Goal: Information Seeking & Learning: Learn about a topic

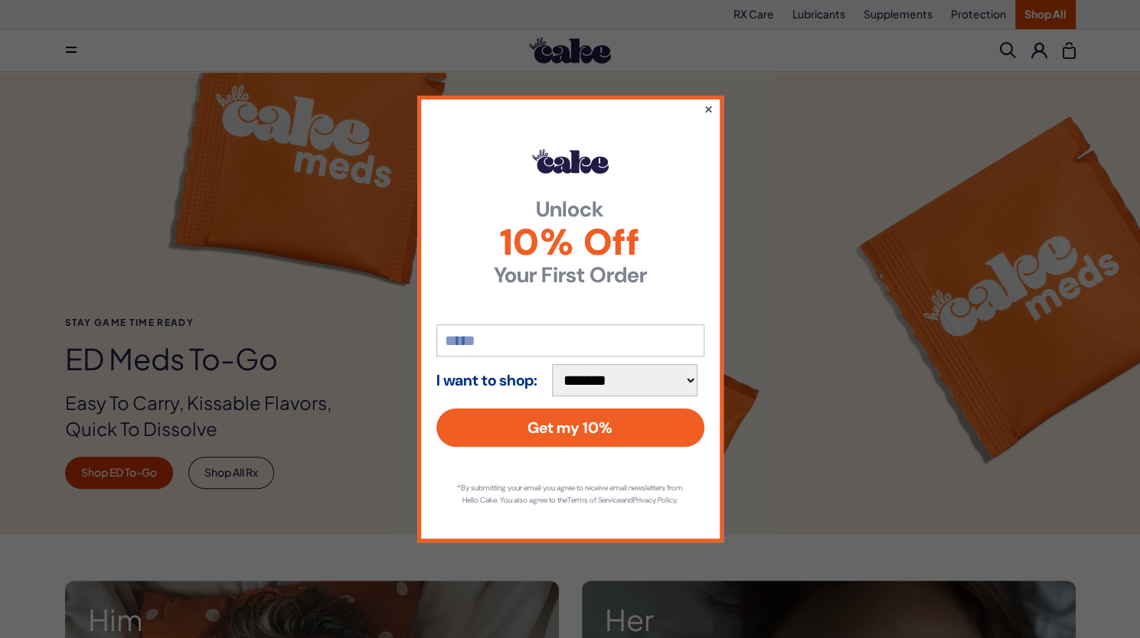
click at [710, 104] on button "×" at bounding box center [708, 109] width 10 height 18
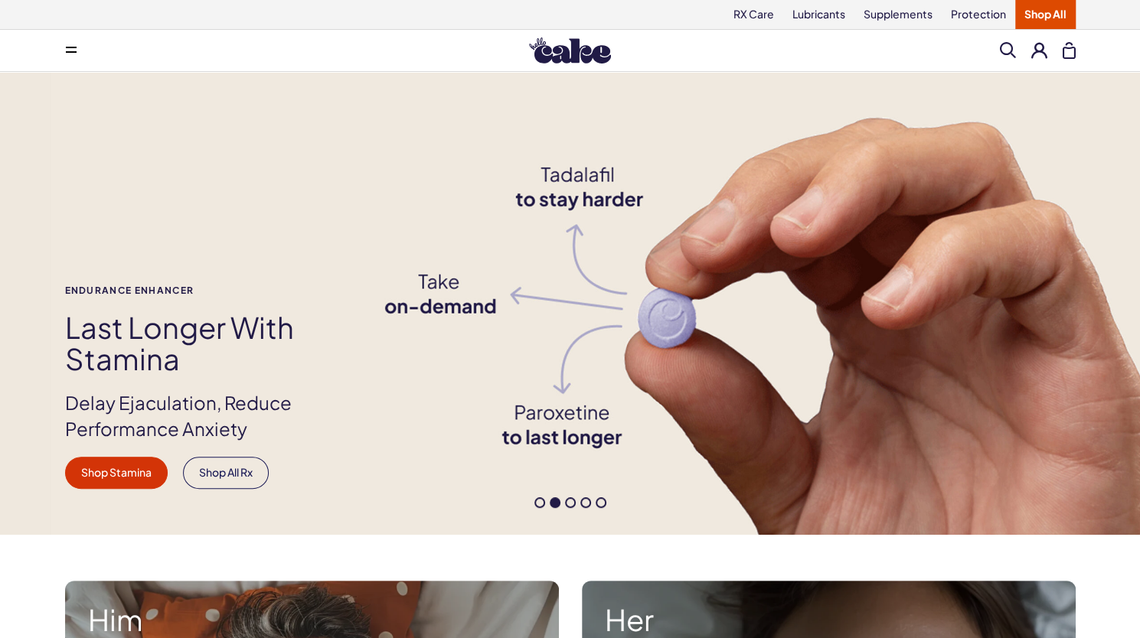
click at [1101, 5] on div "RX Care Lubricants Supplements Protection Shop All" at bounding box center [570, 14] width 1102 height 29
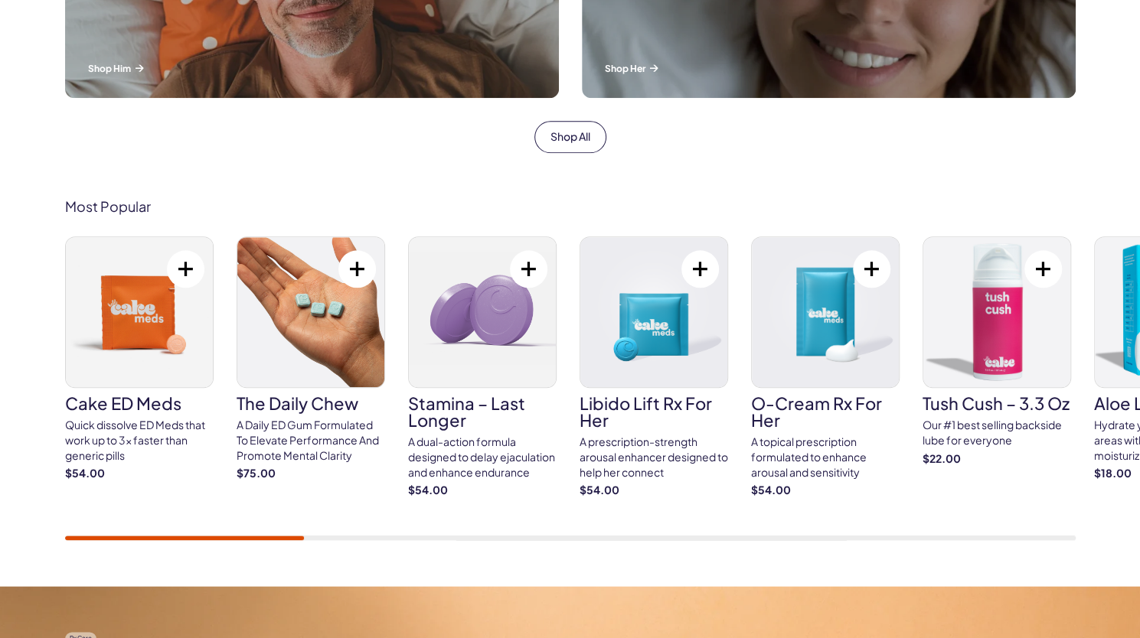
scroll to position [755, 0]
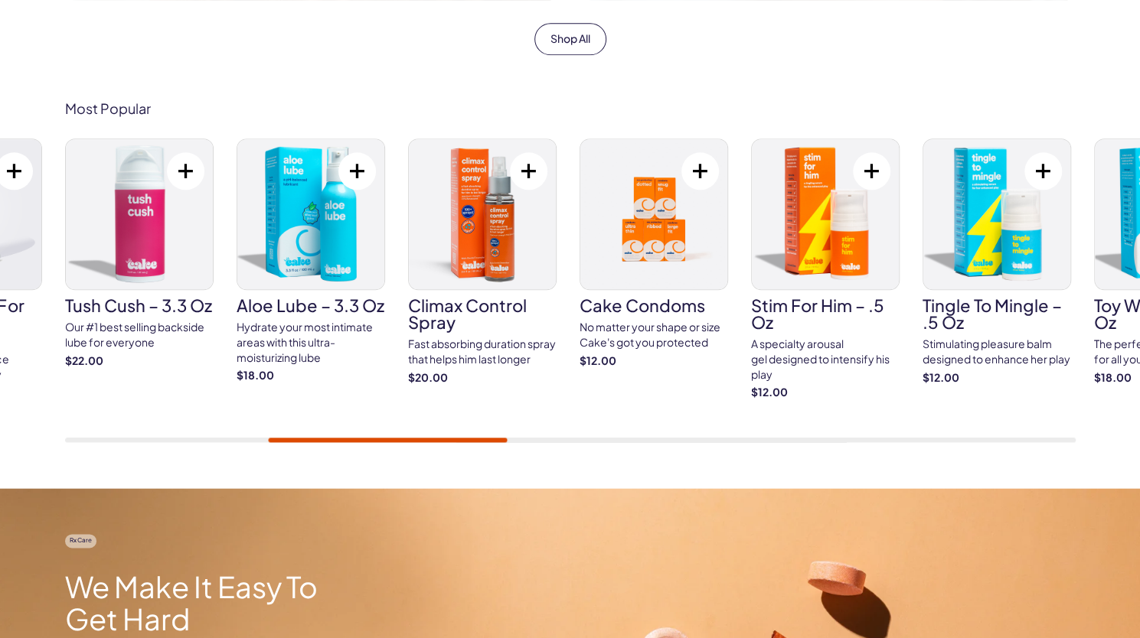
scroll to position [851, 0]
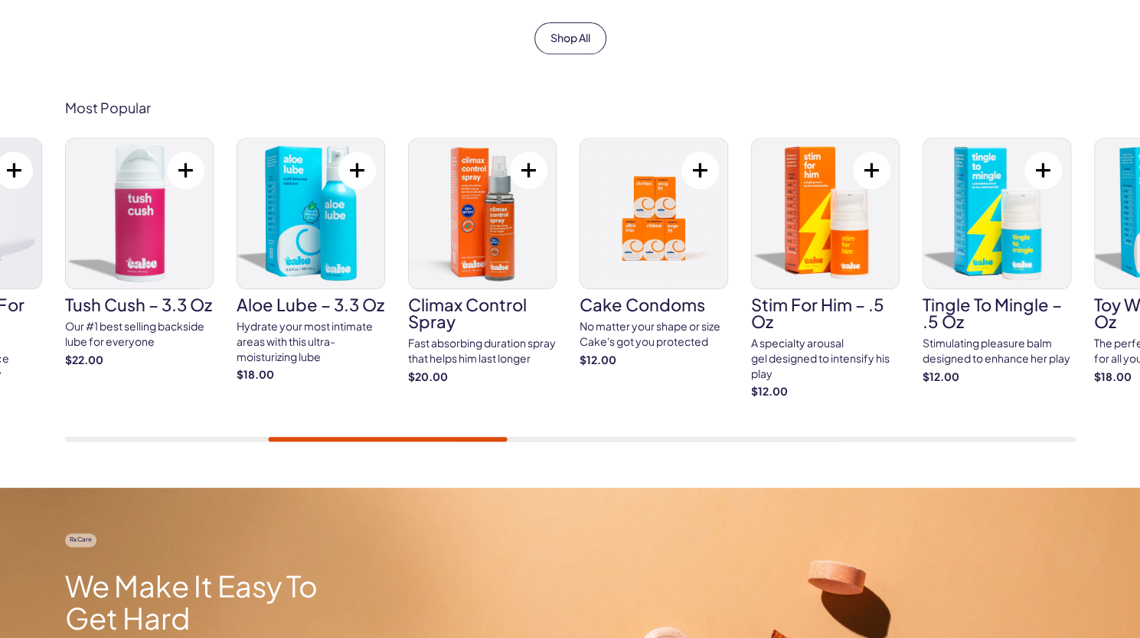
click at [902, 59] on div "Most Popular Cake ED Meds Quick dissolve ED Meds that work up to 3x faster than…" at bounding box center [570, 271] width 1140 height 434
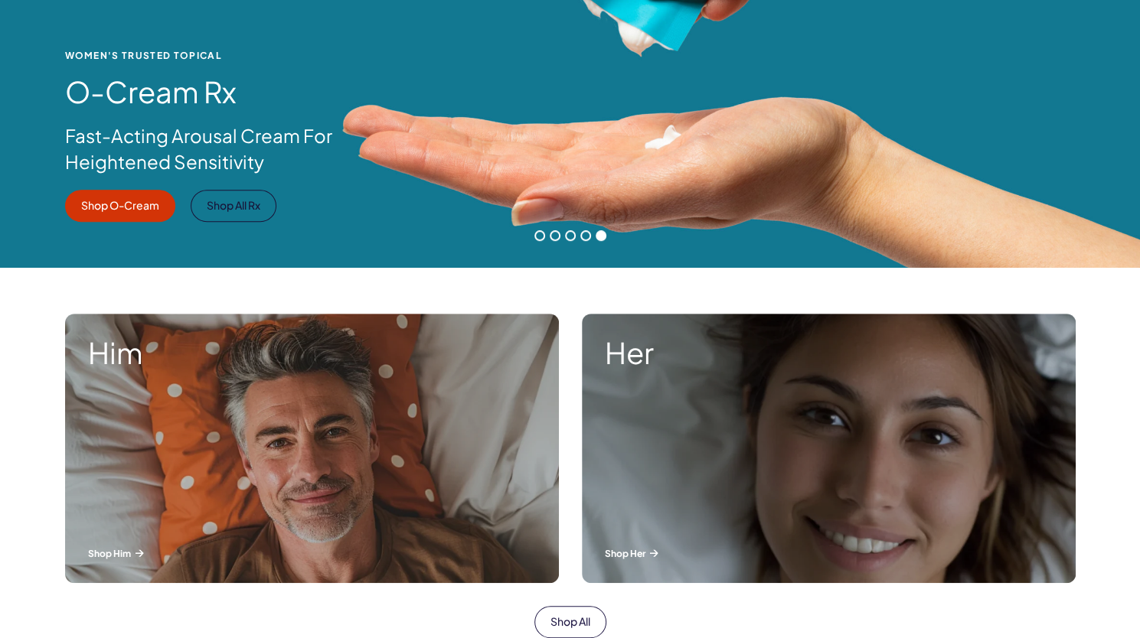
scroll to position [370, 0]
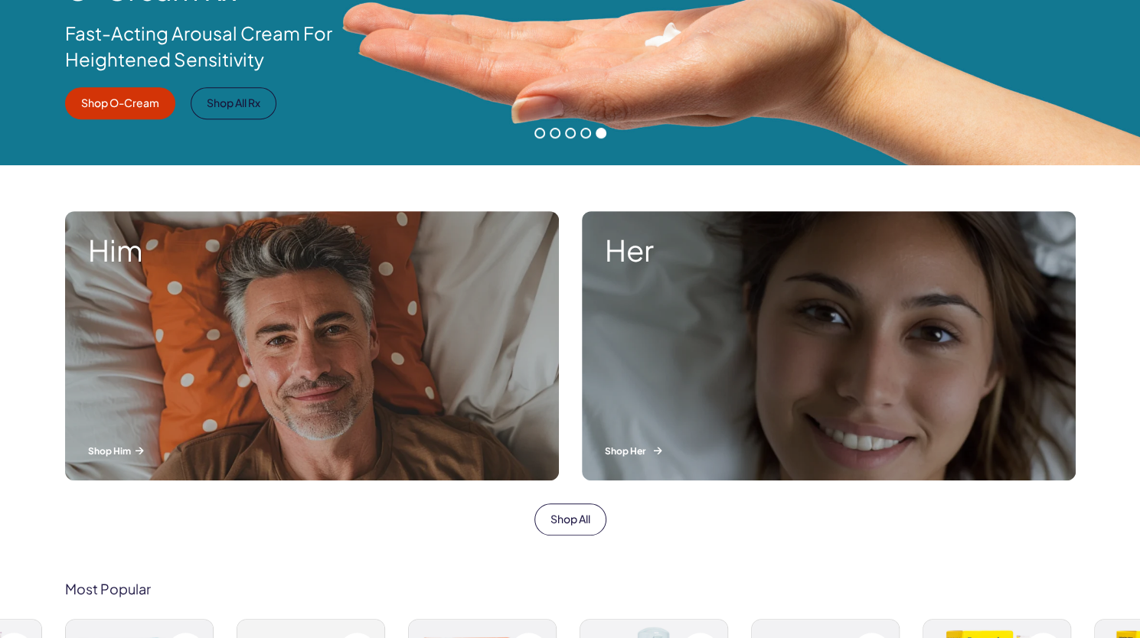
click at [671, 306] on div "Her Shop Her" at bounding box center [829, 345] width 494 height 269
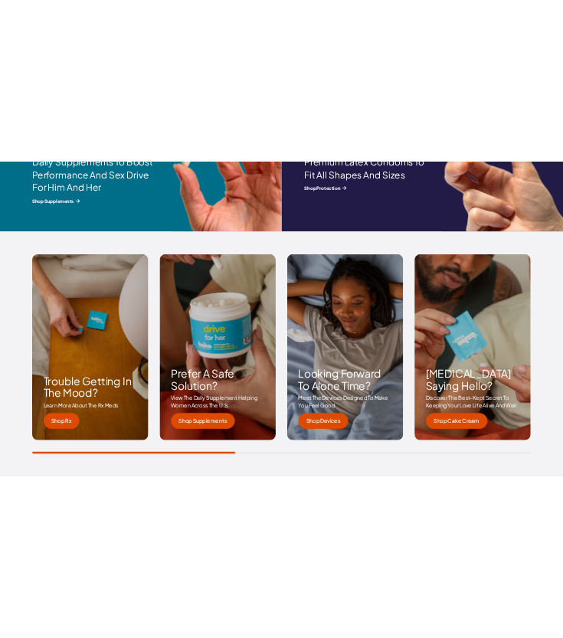
scroll to position [2207, 0]
